Goal: Transaction & Acquisition: Book appointment/travel/reservation

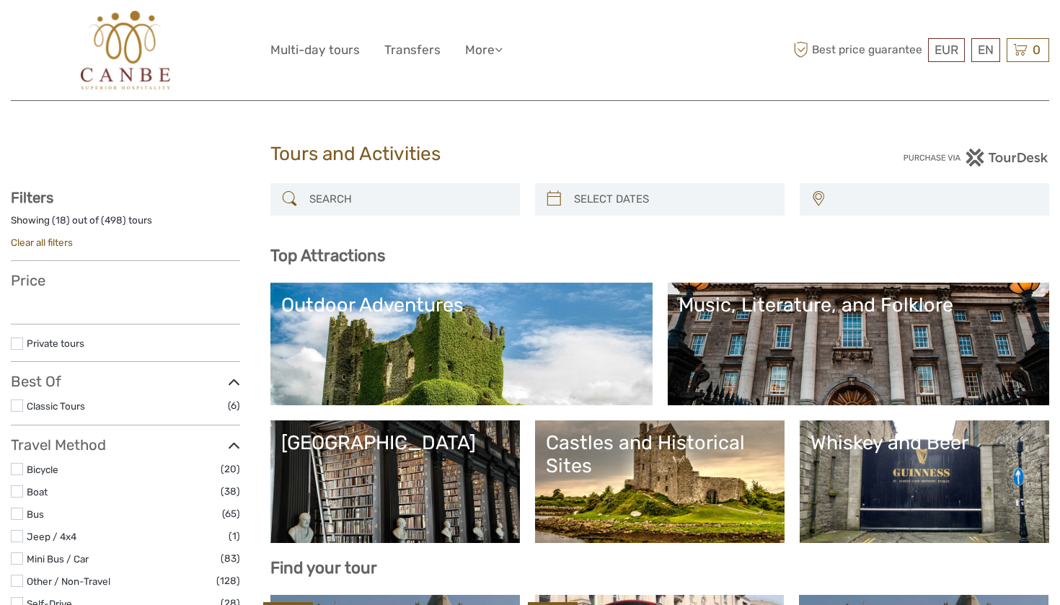
select select
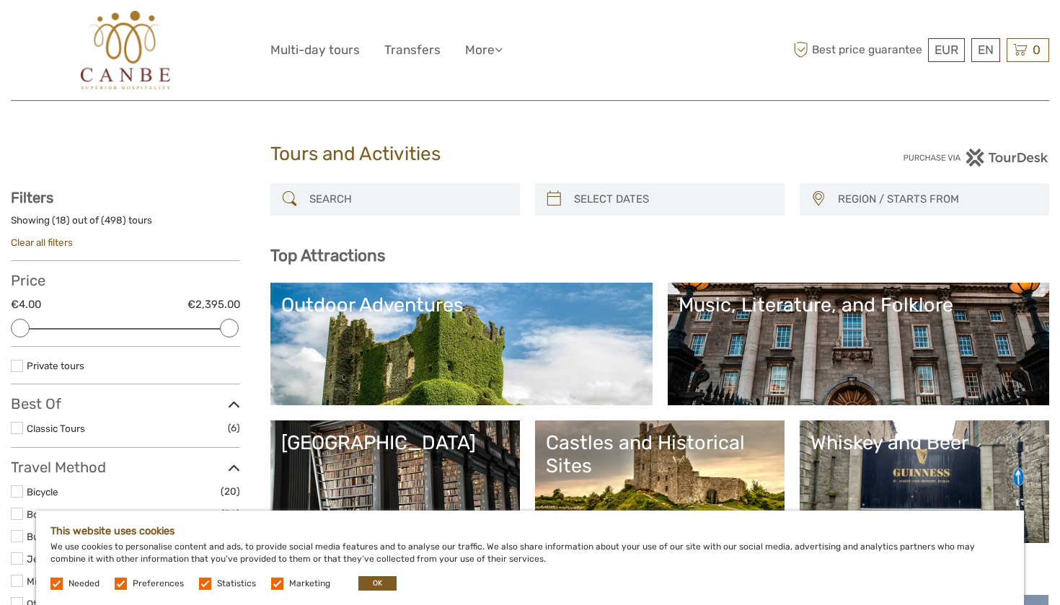
click at [385, 581] on button "OK" at bounding box center [377, 583] width 38 height 14
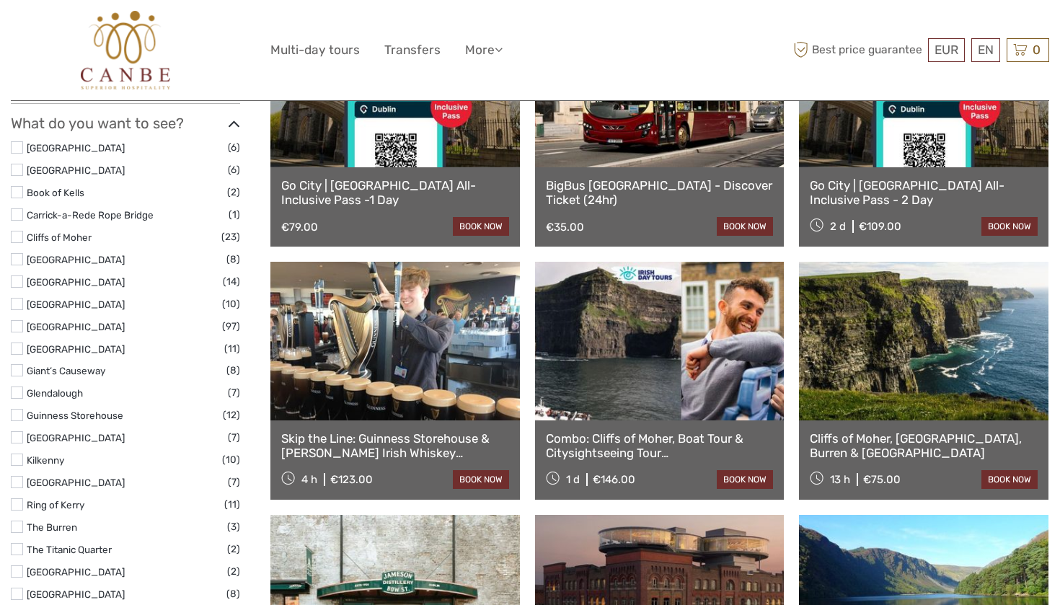
scroll to position [591, 0]
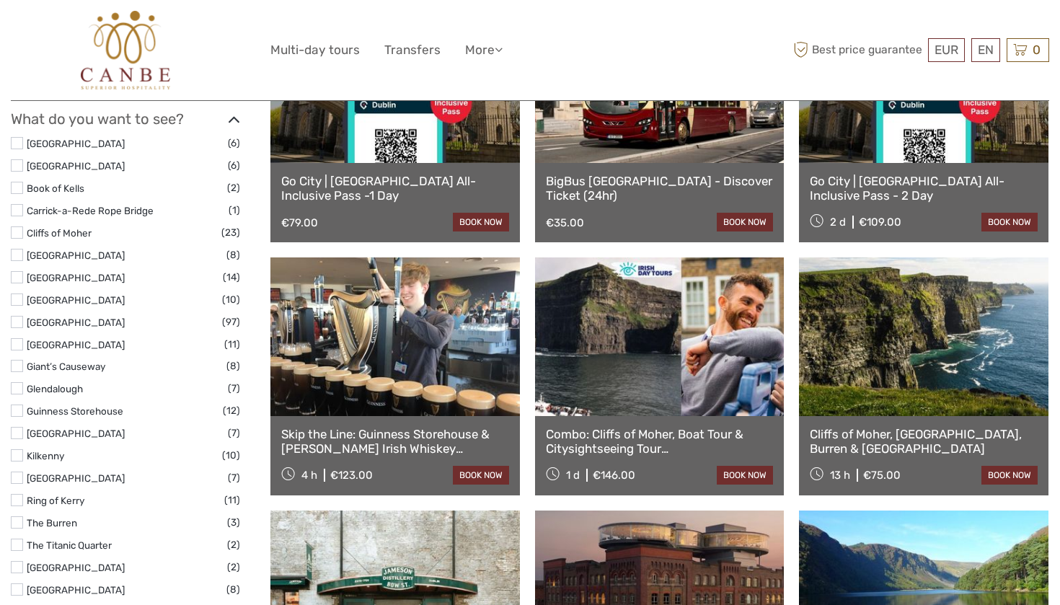
click at [954, 325] on link at bounding box center [924, 336] width 250 height 159
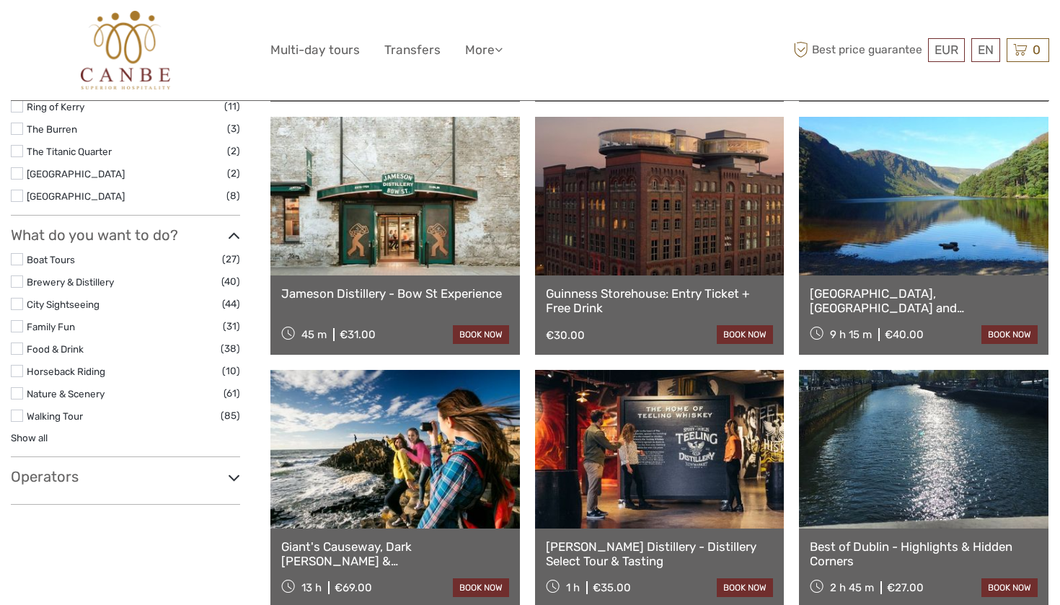
scroll to position [991, 0]
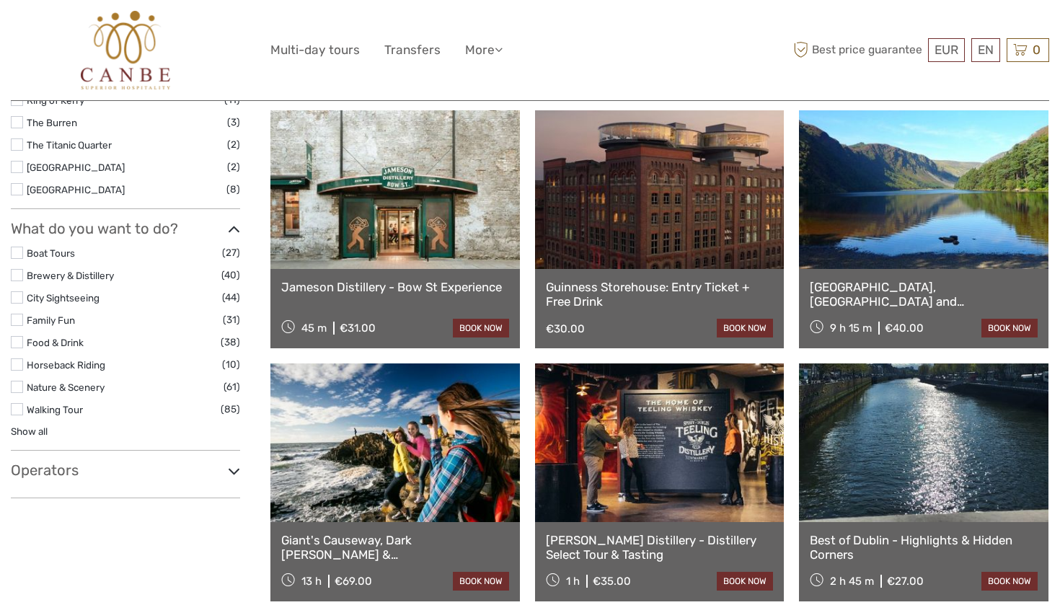
drag, startPoint x: 1053, startPoint y: 345, endPoint x: 1054, endPoint y: 409, distance: 64.2
click at [1054, 409] on body "EUR EUR $ £ EN English Español Deutsch Multi-day tours Transfers More Travel Ar…" at bounding box center [530, 315] width 1060 height 2613
click at [1049, 367] on body "EUR EUR $ £ EN English Español Deutsch Multi-day tours Transfers More Travel Ar…" at bounding box center [530, 315] width 1060 height 2613
drag, startPoint x: 1054, startPoint y: 362, endPoint x: 1059, endPoint y: 465, distance: 103.2
click at [1059, 465] on body "EUR EUR $ £ EN English Español Deutsch Multi-day tours Transfers More Travel Ar…" at bounding box center [530, 315] width 1060 height 2613
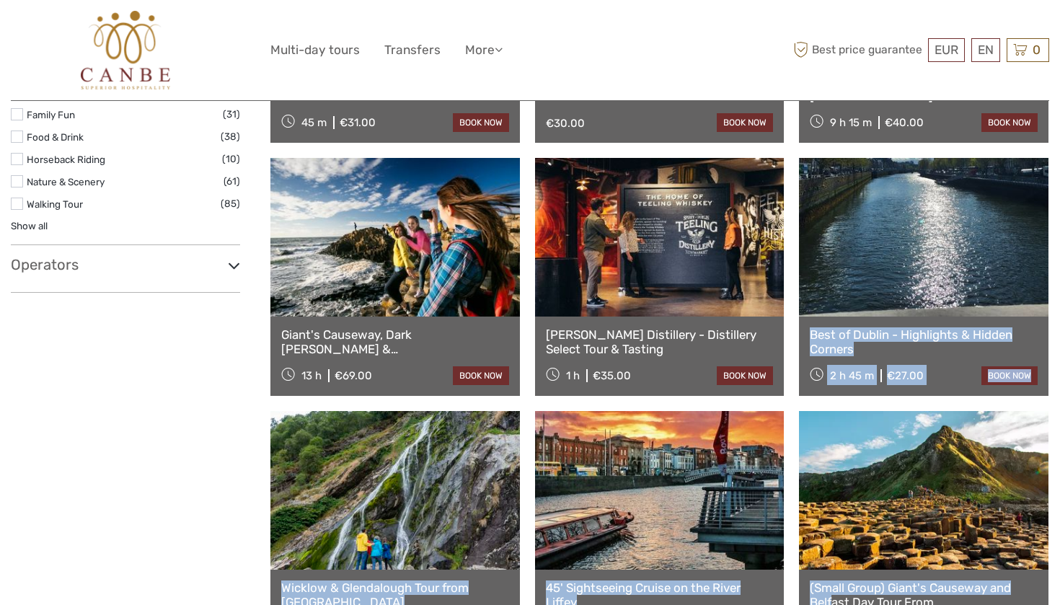
drag, startPoint x: 1053, startPoint y: 414, endPoint x: 1059, endPoint y: 604, distance: 190.5
click at [1059, 604] on body "EUR EUR $ £ EN English Español Deutsch Multi-day tours Transfers More Travel Ar…" at bounding box center [530, 110] width 1060 height 2613
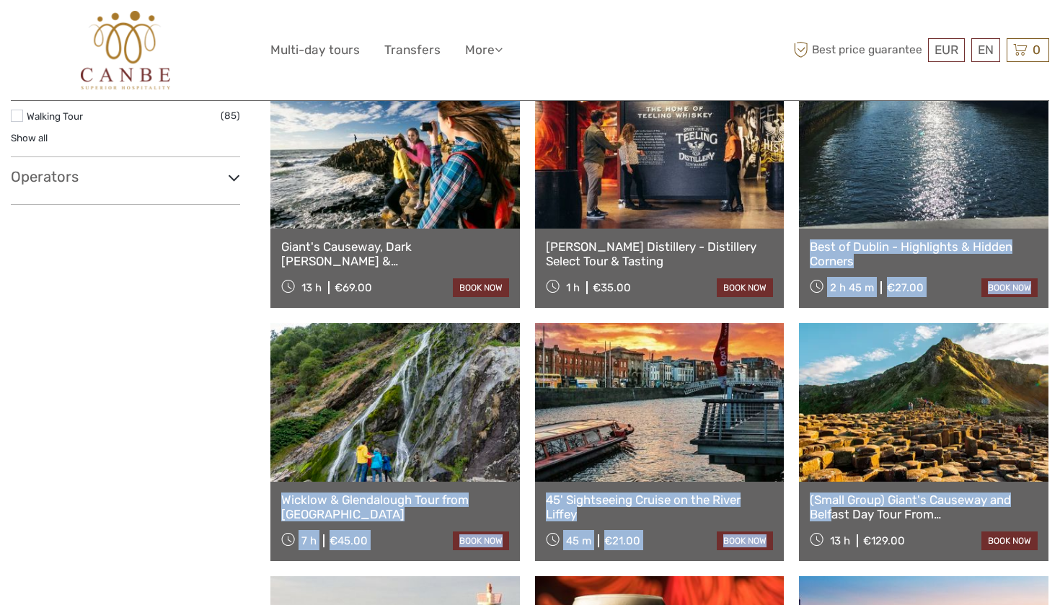
scroll to position [1279, 0]
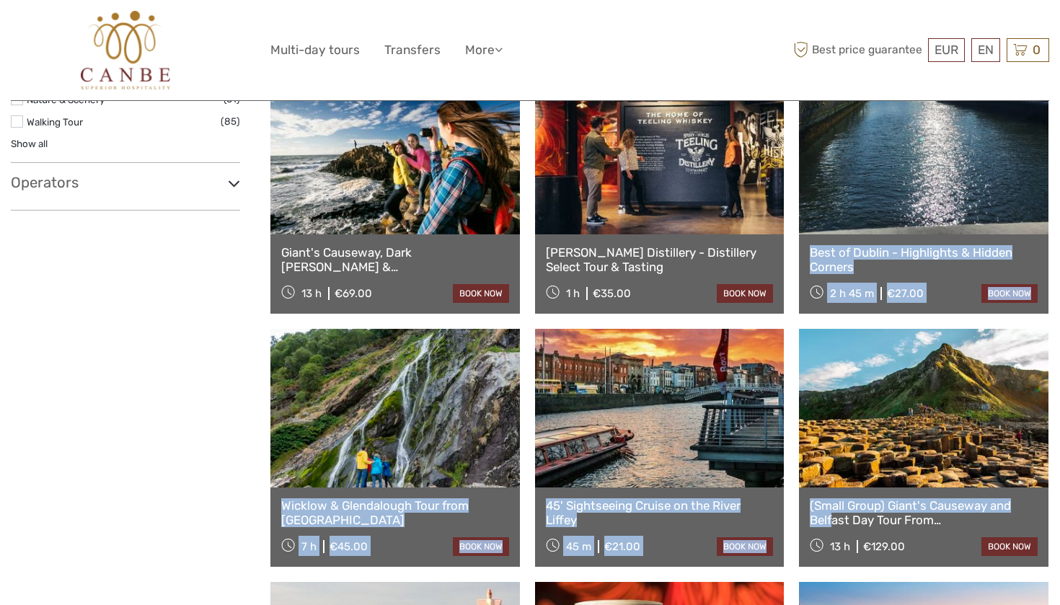
click at [378, 255] on link "Giant's Causeway, Dark [PERSON_NAME] & [GEOGRAPHIC_DATA]" at bounding box center [395, 260] width 228 height 30
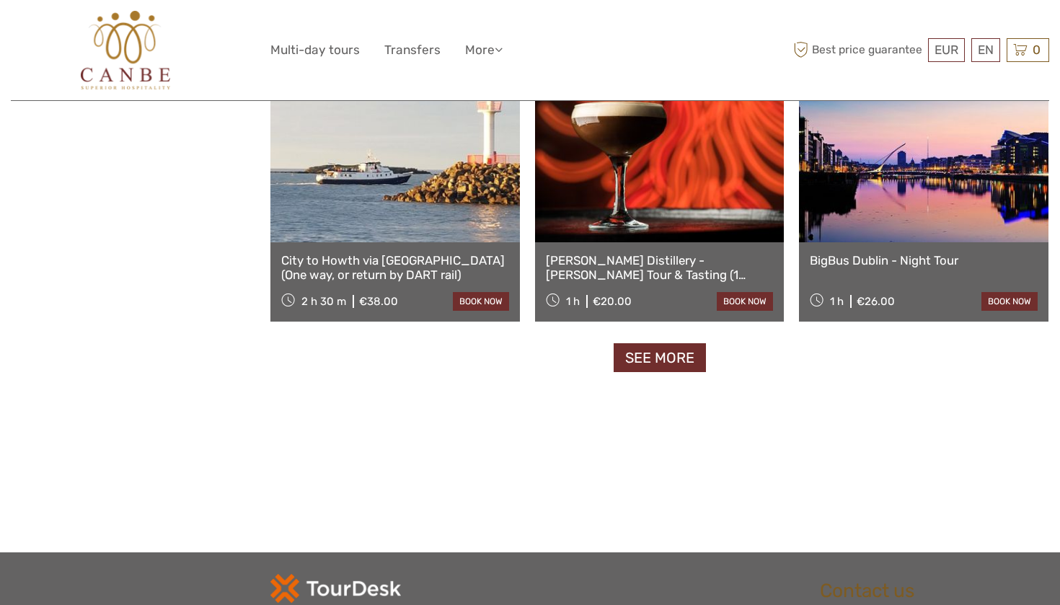
scroll to position [1779, 0]
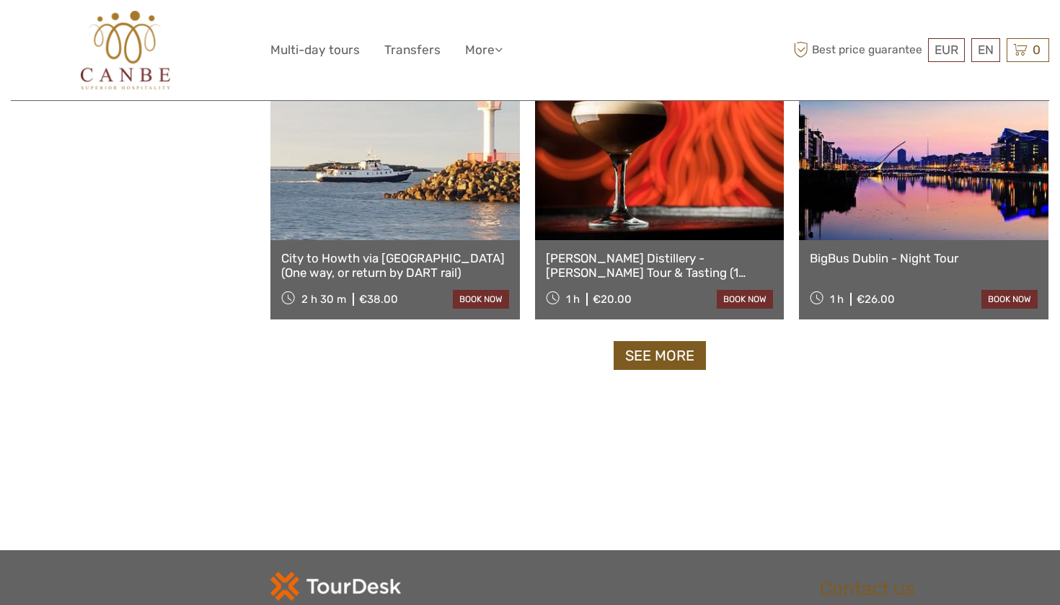
click at [685, 360] on link "See more" at bounding box center [660, 356] width 92 height 30
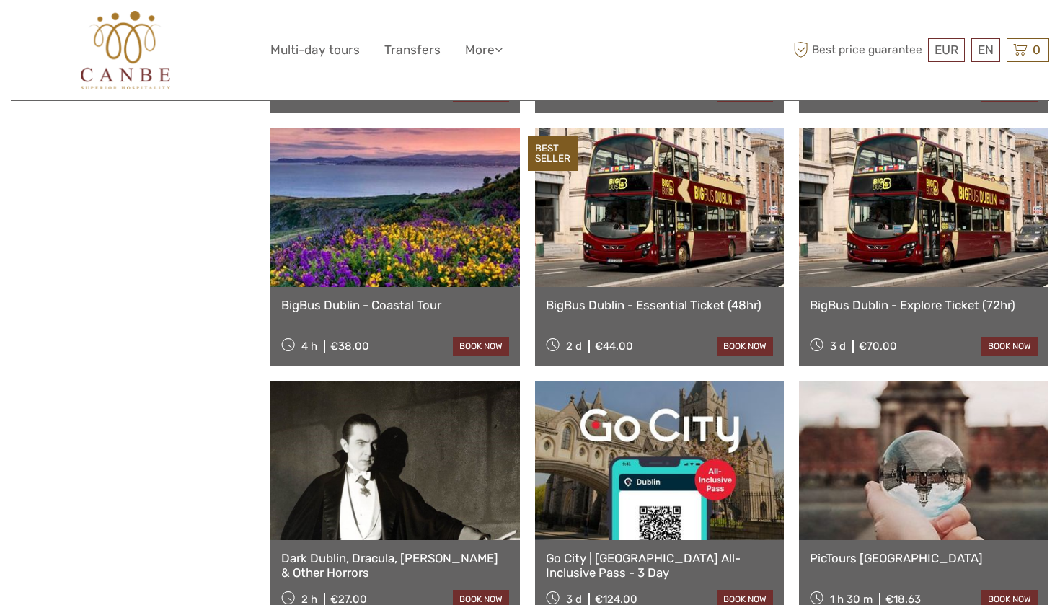
scroll to position [2145, 0]
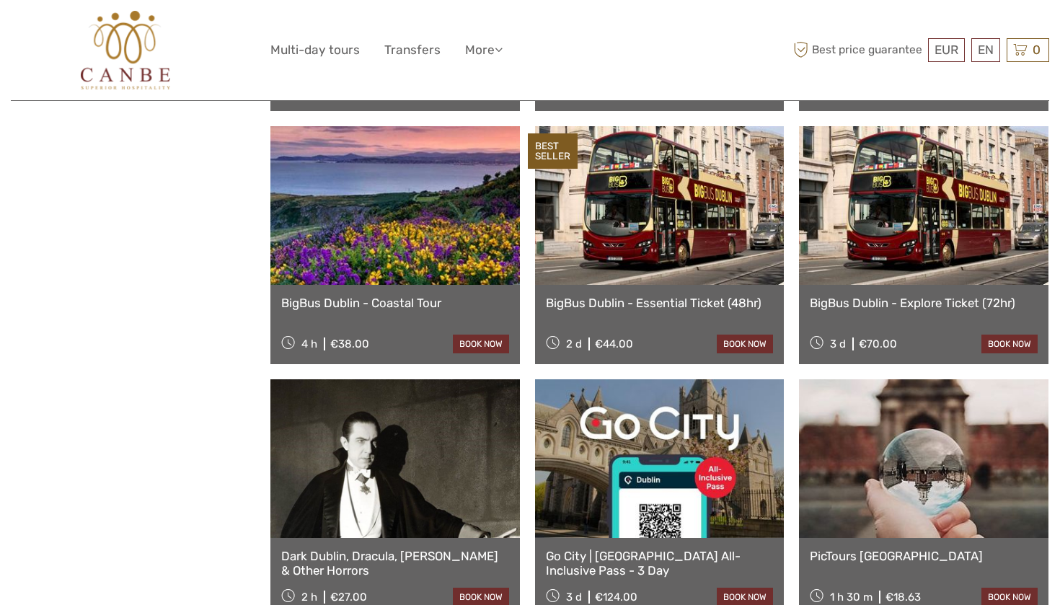
click at [325, 306] on link "BigBus Dublin - Coastal Tour" at bounding box center [395, 303] width 228 height 14
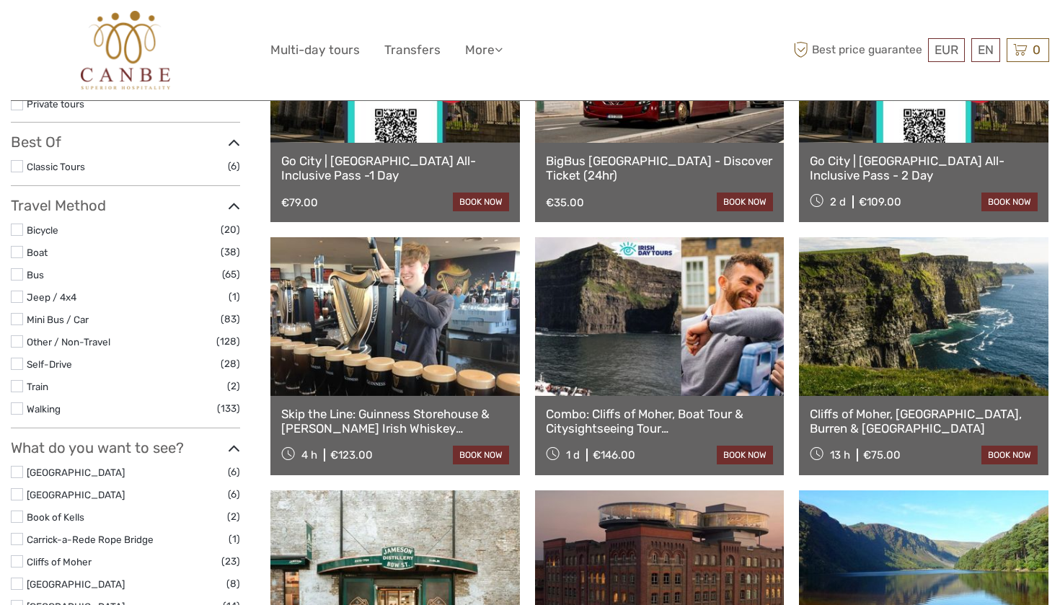
scroll to position [1661, 0]
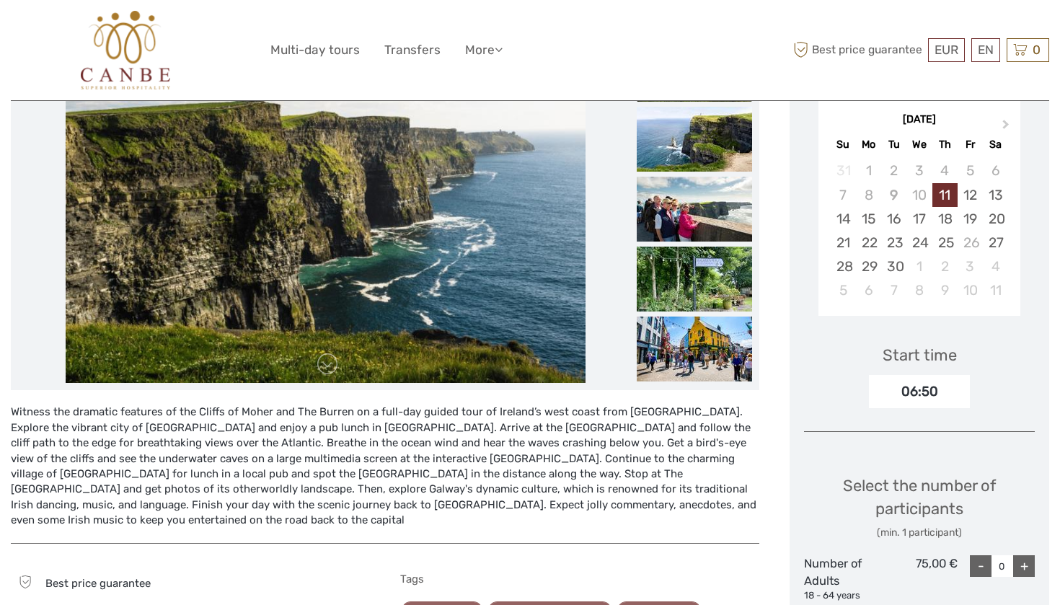
scroll to position [256, 0]
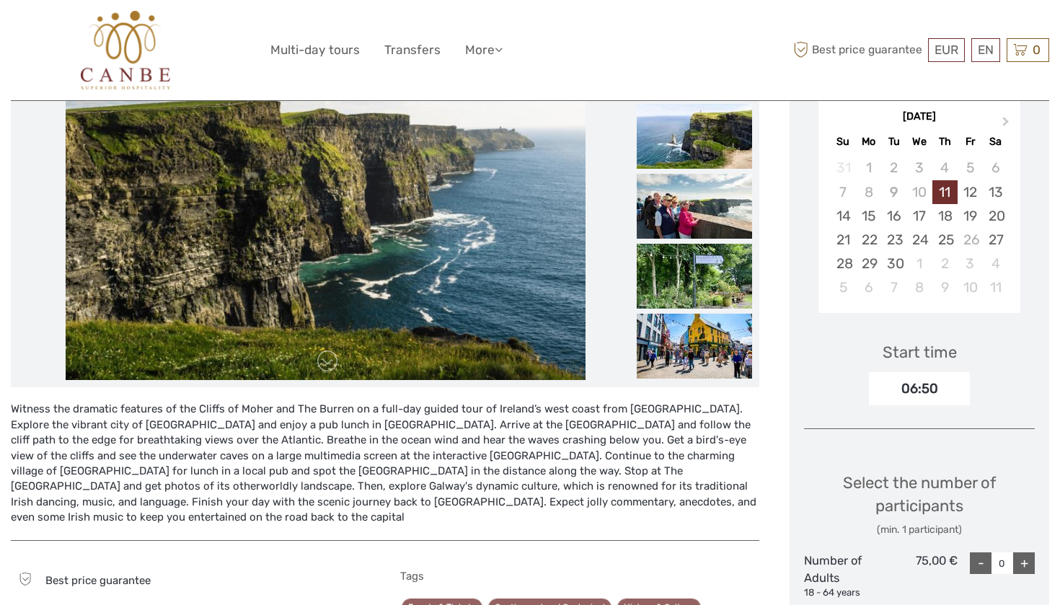
click at [344, 289] on img at bounding box center [325, 207] width 519 height 346
click at [705, 133] on img at bounding box center [694, 136] width 115 height 65
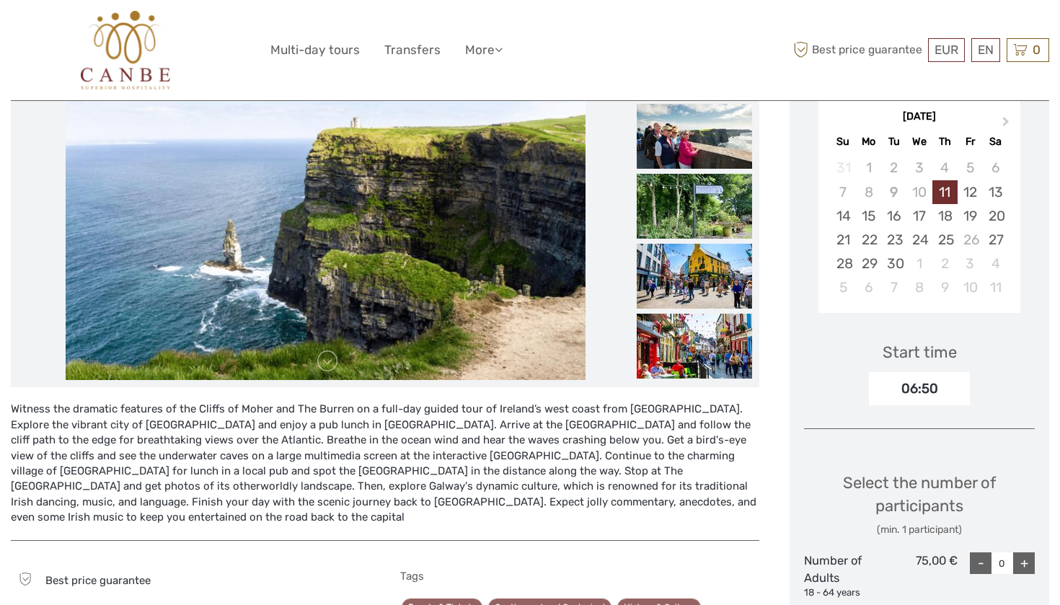
click at [705, 133] on img at bounding box center [694, 136] width 115 height 65
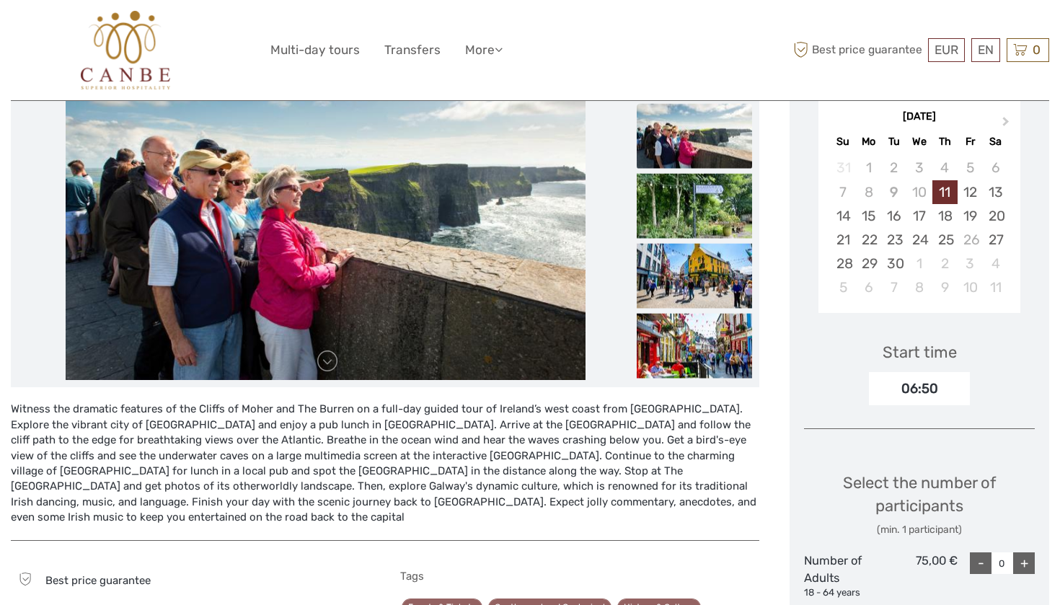
click at [712, 158] on img at bounding box center [694, 136] width 115 height 65
click at [714, 207] on img at bounding box center [694, 206] width 115 height 65
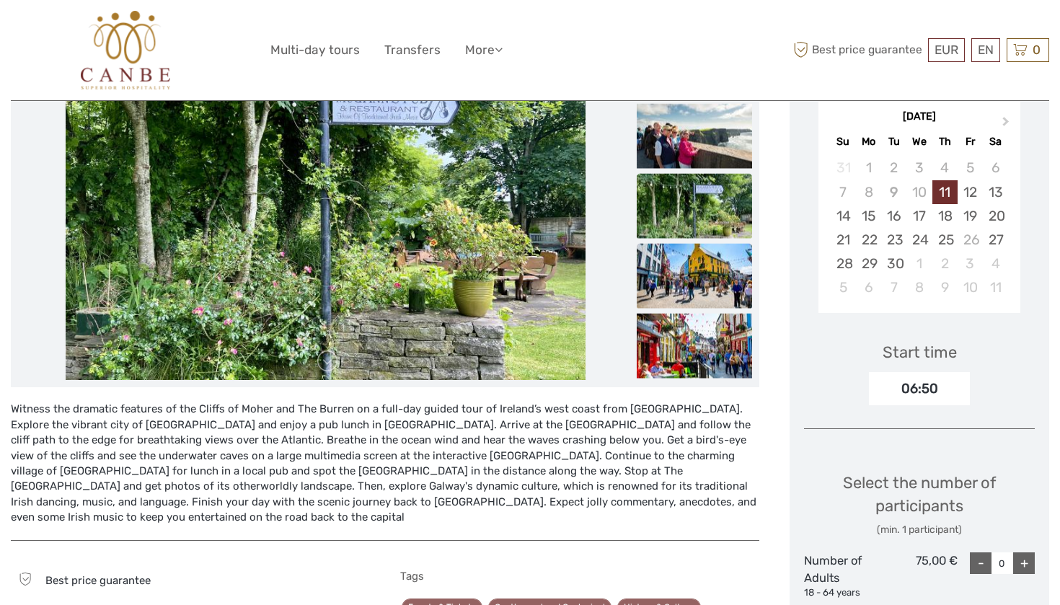
click at [707, 256] on img at bounding box center [694, 276] width 115 height 65
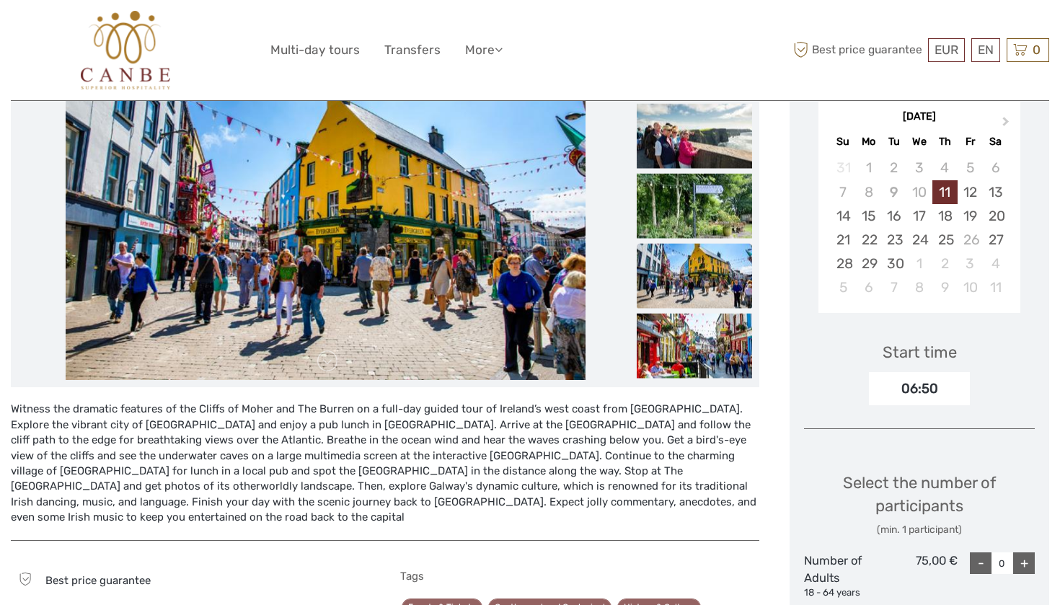
click at [675, 511] on div "Witness the dramatic features of the Cliffs of Moher and The Burren on a full-d…" at bounding box center [385, 463] width 749 height 153
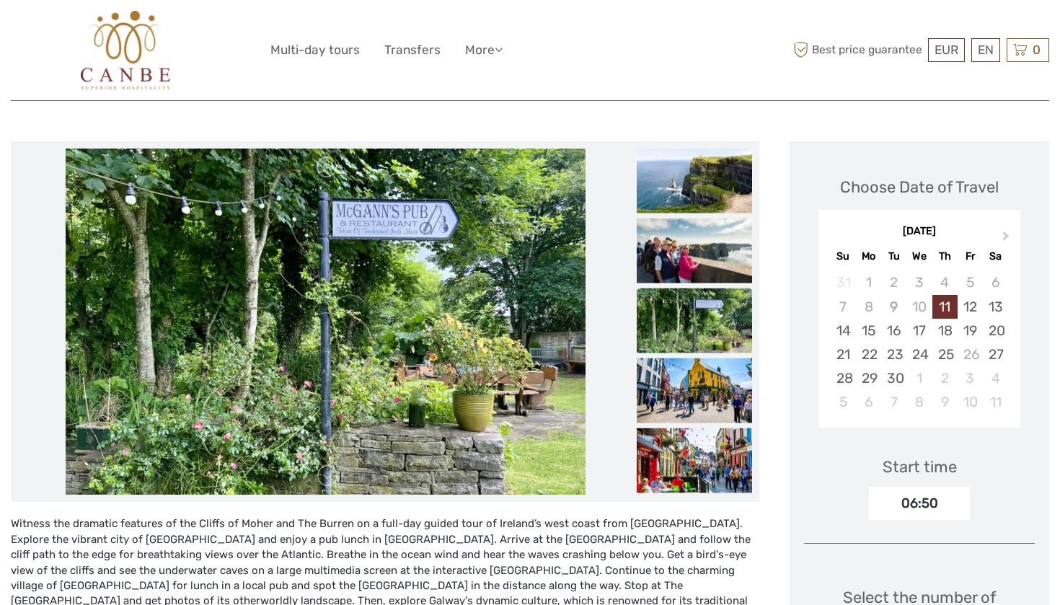
scroll to position [85, 0]
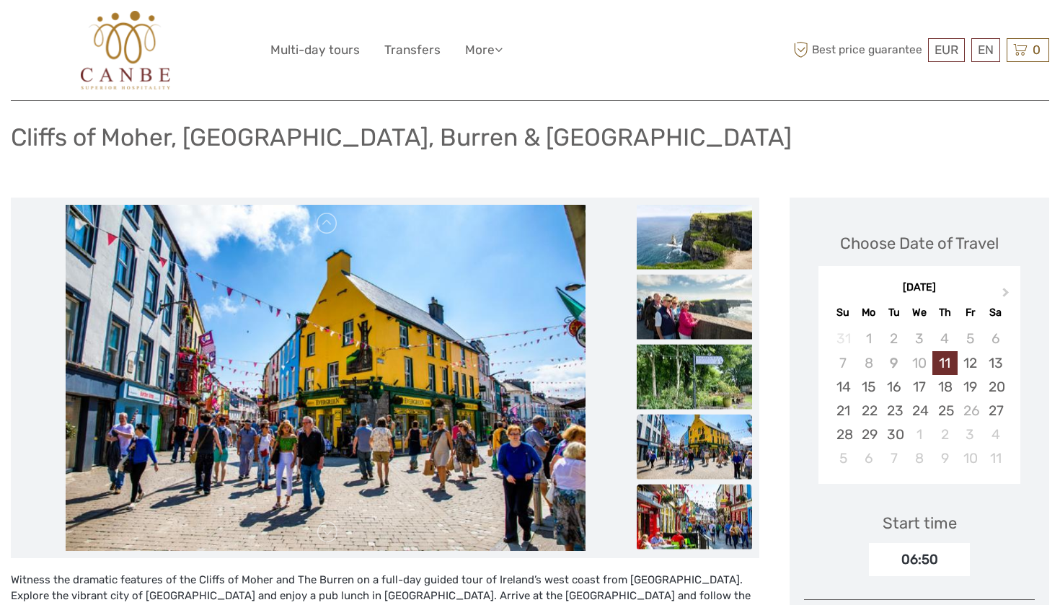
click at [718, 503] on img at bounding box center [694, 517] width 115 height 65
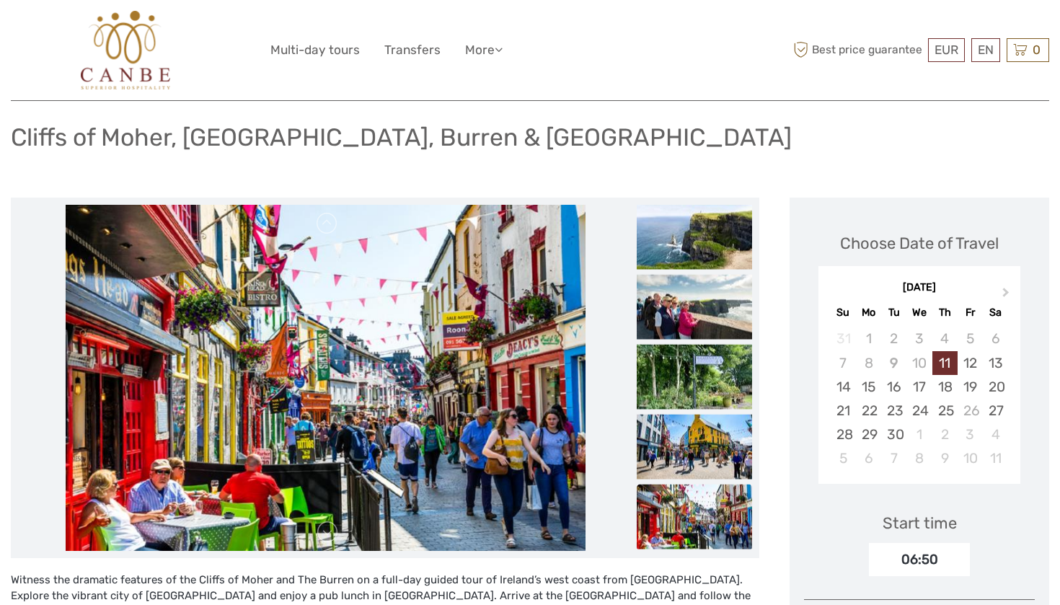
click at [718, 503] on img at bounding box center [694, 517] width 115 height 65
click at [720, 453] on img at bounding box center [694, 447] width 115 height 65
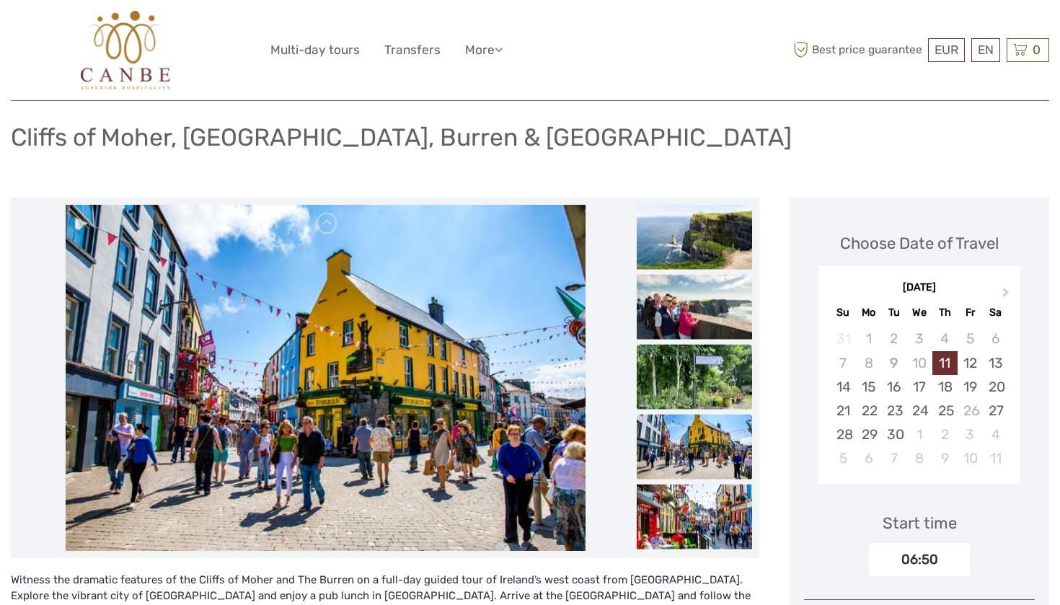
click at [710, 398] on img at bounding box center [694, 377] width 115 height 65
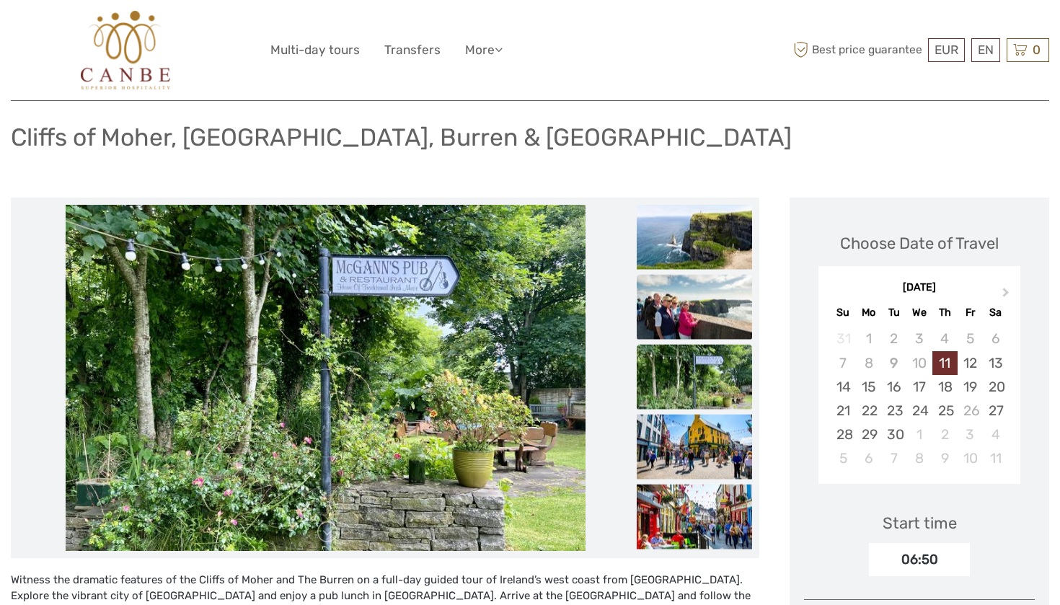
click at [710, 322] on img at bounding box center [694, 307] width 115 height 65
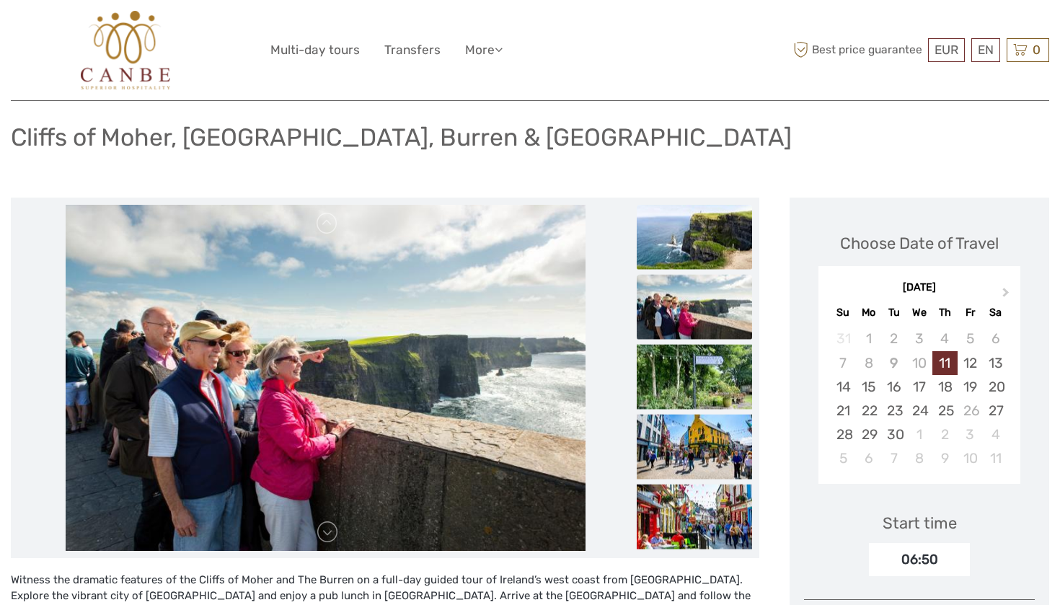
click at [710, 268] on img at bounding box center [694, 237] width 115 height 65
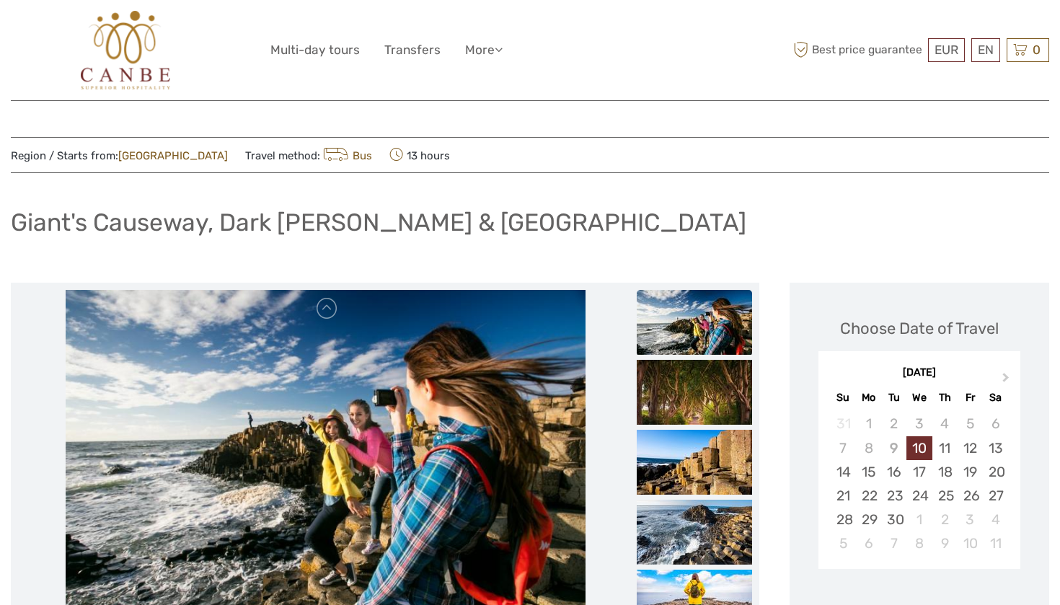
click at [1022, 234] on div "Giant's Causeway, Dark [PERSON_NAME] & [GEOGRAPHIC_DATA]" at bounding box center [530, 228] width 1038 height 53
click at [697, 326] on img at bounding box center [694, 322] width 115 height 65
click at [711, 377] on img at bounding box center [694, 392] width 115 height 65
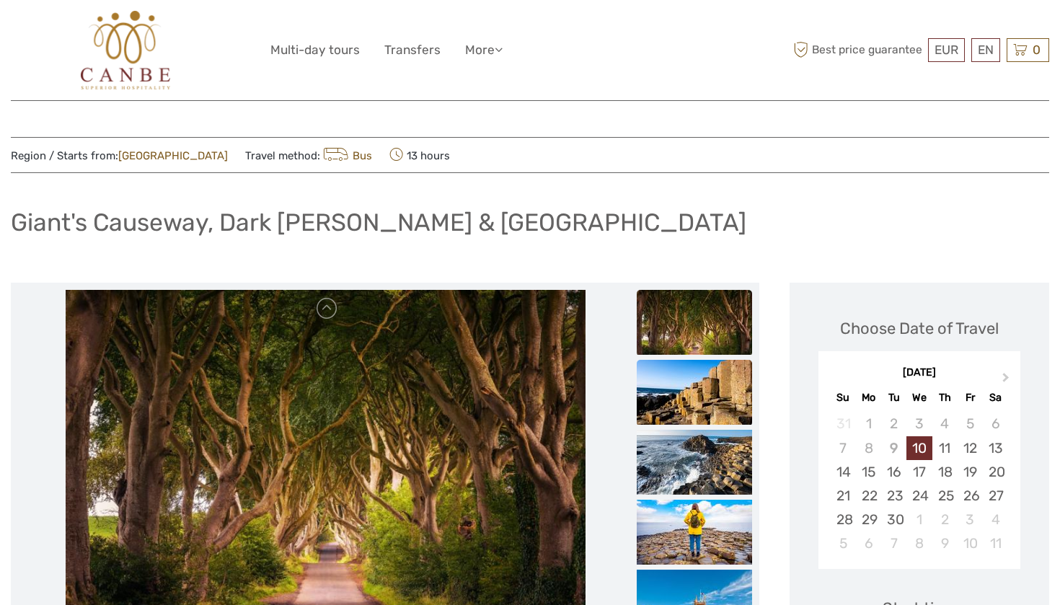
click at [710, 425] on li at bounding box center [694, 393] width 115 height 66
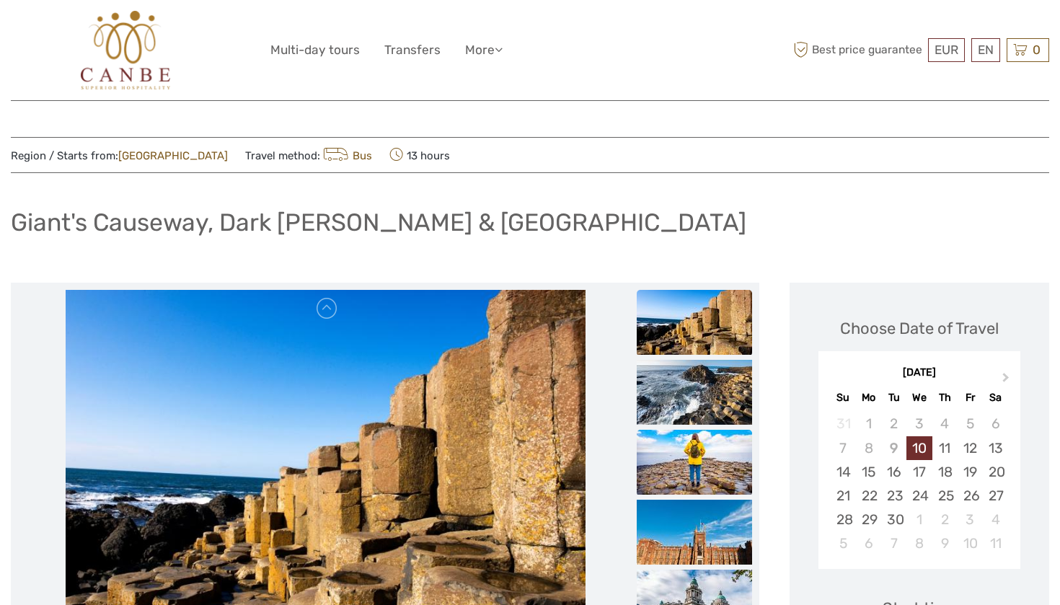
click at [714, 448] on img at bounding box center [694, 462] width 115 height 65
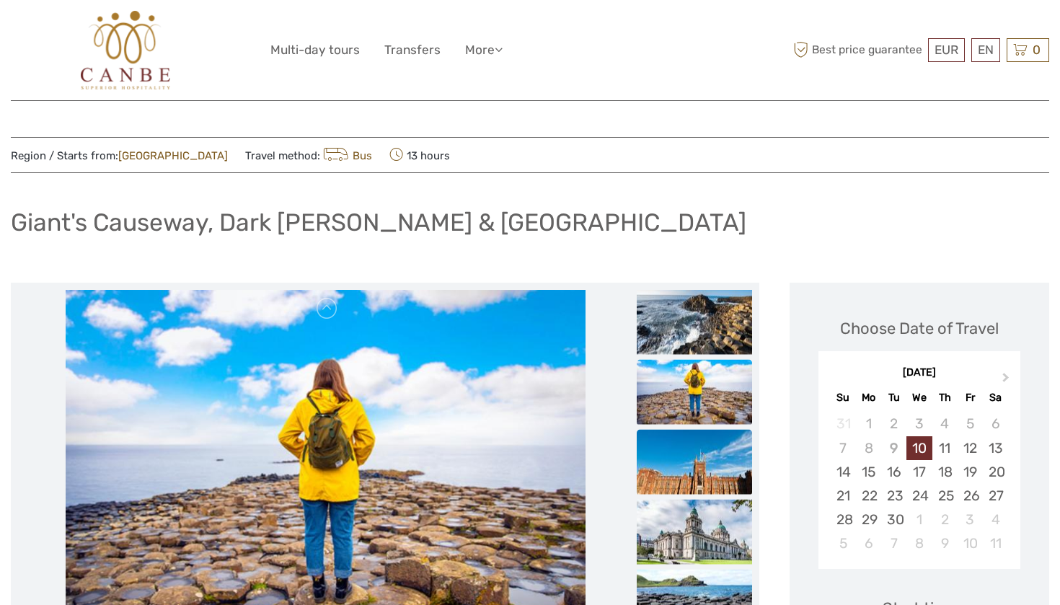
click at [719, 465] on img at bounding box center [694, 462] width 115 height 65
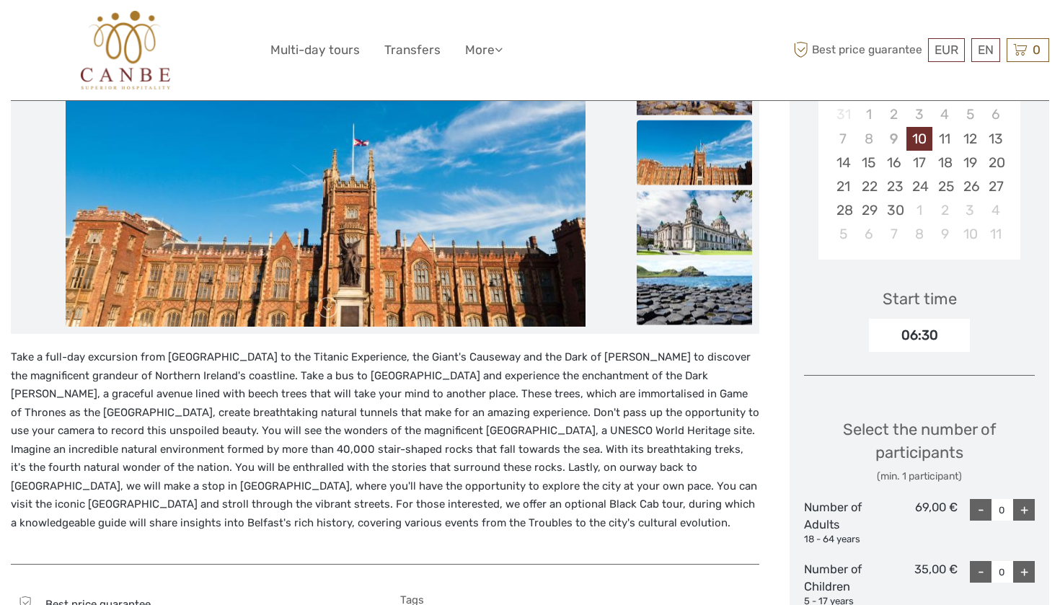
scroll to position [325, 0]
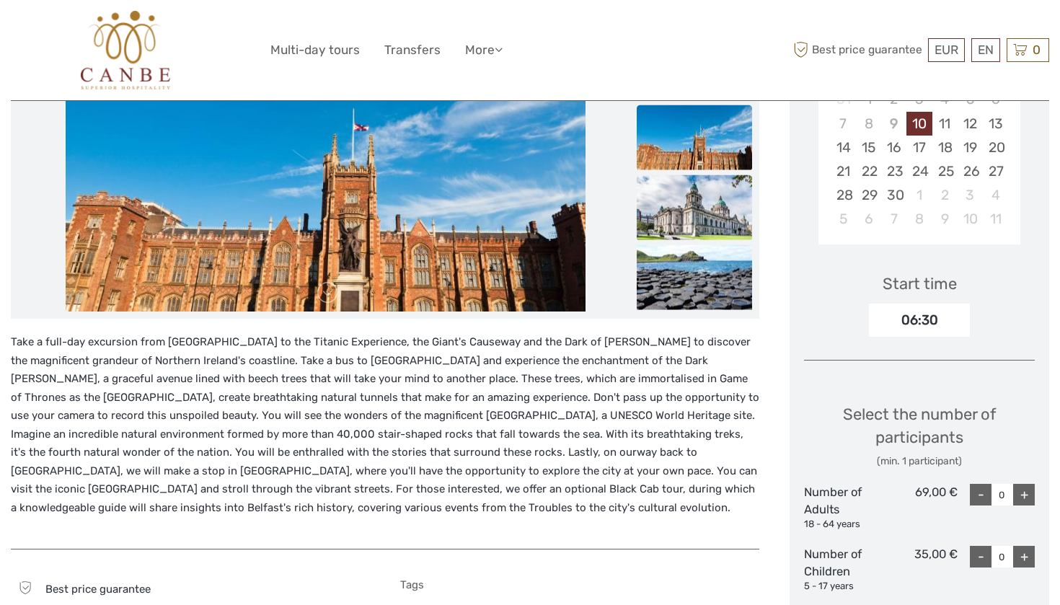
click at [713, 220] on img at bounding box center [694, 207] width 115 height 65
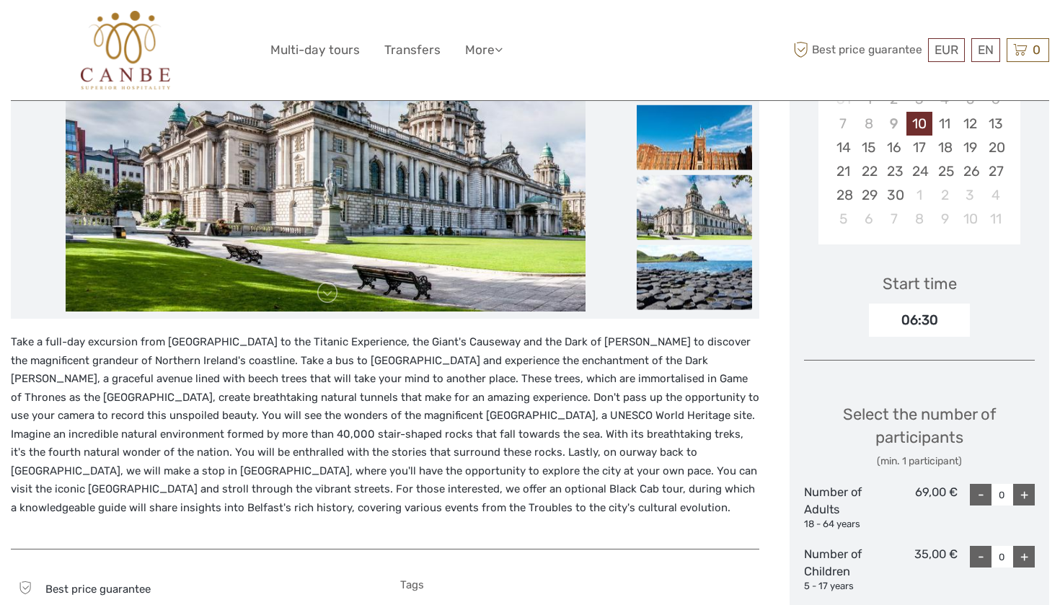
click at [714, 277] on img at bounding box center [694, 277] width 115 height 65
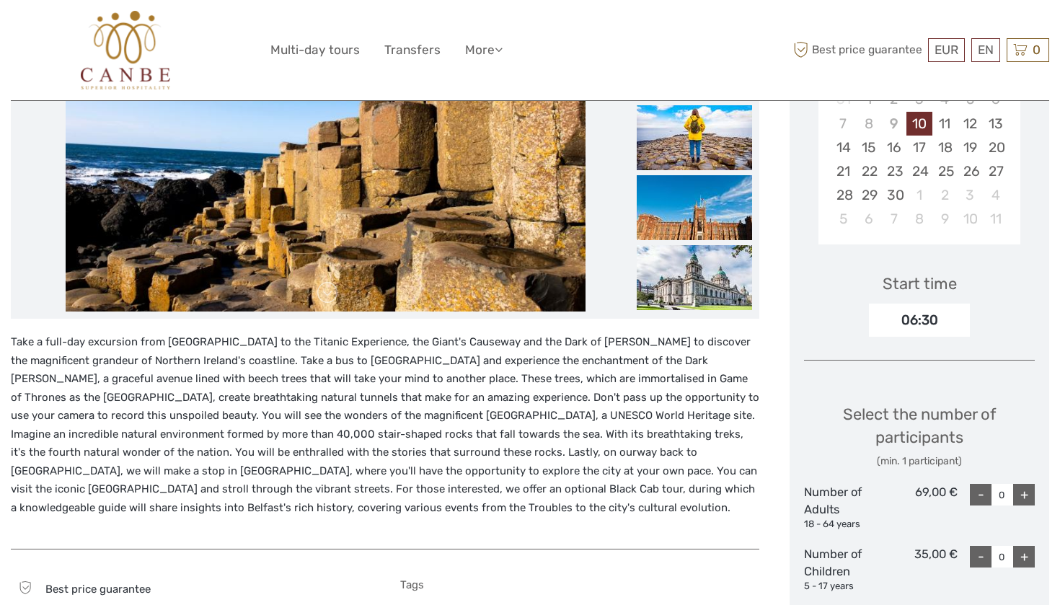
click at [769, 532] on div "way back to Dublin, we will make a stop in Belfast, where you'll have the oppor…" at bounding box center [400, 566] width 779 height 1216
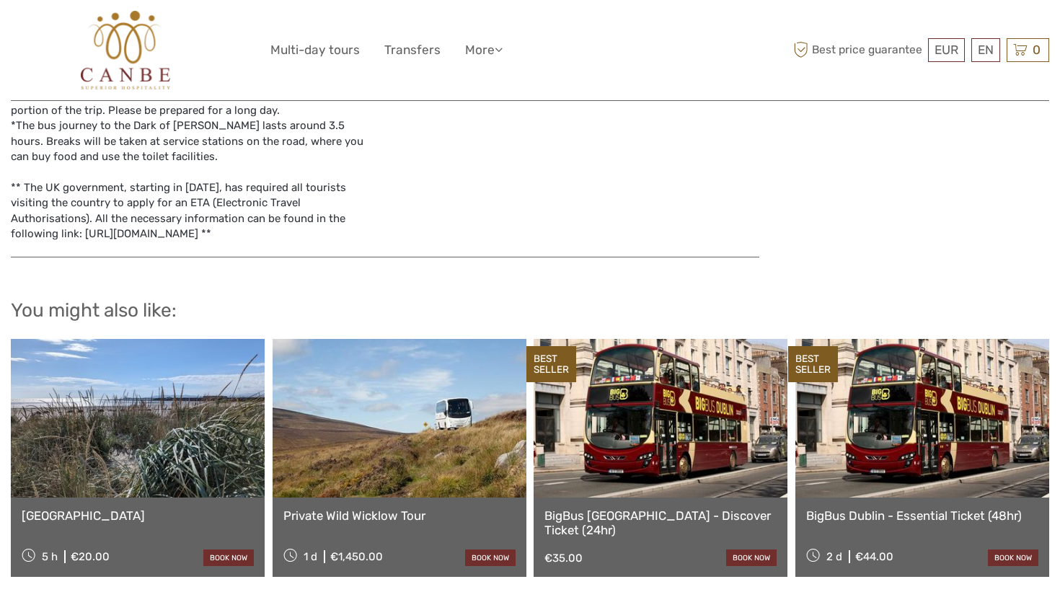
scroll to position [1246, 0]
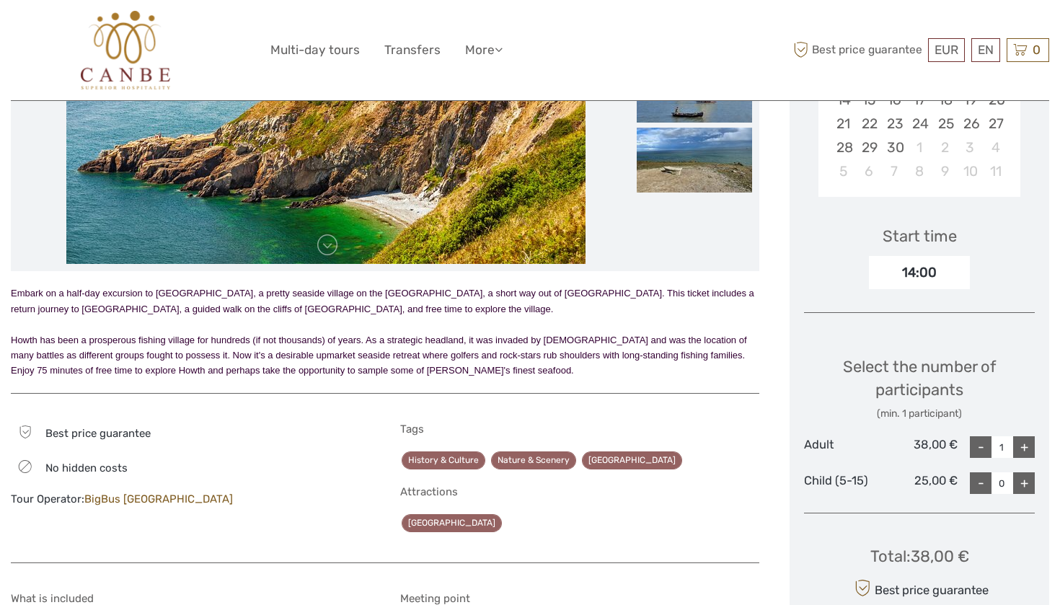
scroll to position [371, 0]
